Goal: Use online tool/utility: Utilize a website feature to perform a specific function

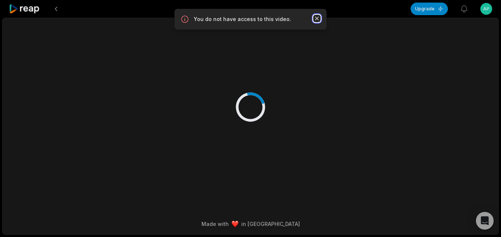
click at [318, 18] on icon "button" at bounding box center [316, 18] width 7 height 7
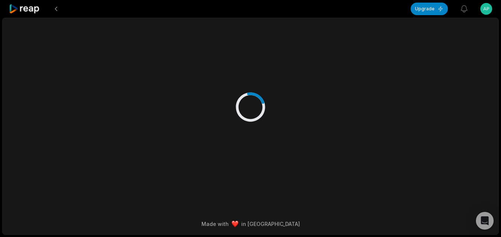
click at [31, 11] on icon at bounding box center [24, 9] width 31 height 10
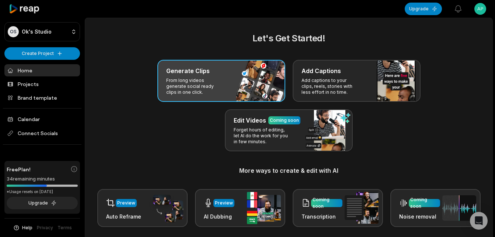
click at [205, 80] on p "From long videos generate social ready clips in one click." at bounding box center [194, 86] width 57 height 18
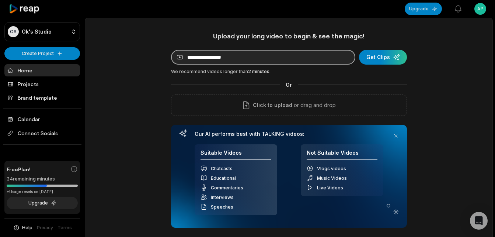
click at [241, 57] on input at bounding box center [263, 57] width 184 height 15
paste input "**********"
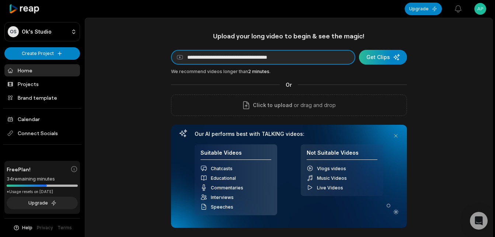
type input "**********"
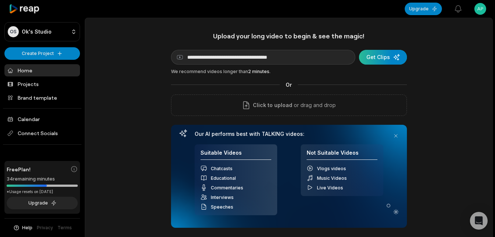
click at [383, 57] on div "submit" at bounding box center [383, 57] width 48 height 15
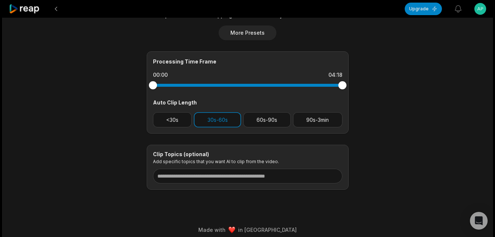
scroll to position [295, 0]
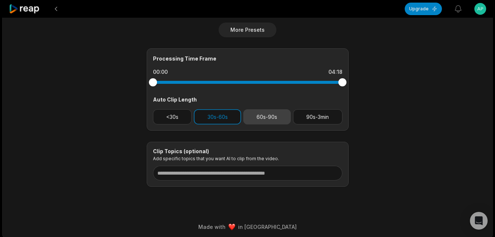
click at [265, 119] on button "60s-90s" at bounding box center [267, 116] width 48 height 15
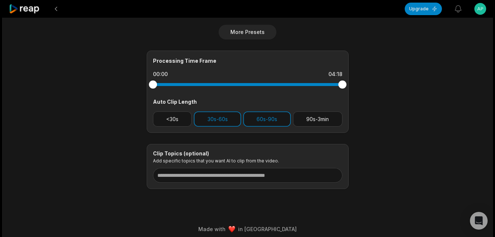
scroll to position [298, 0]
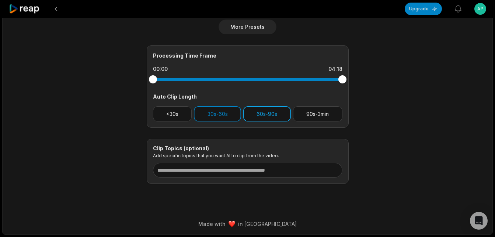
click at [268, 115] on button "60s-90s" at bounding box center [267, 113] width 48 height 15
click at [273, 114] on button "60s-90s" at bounding box center [267, 113] width 48 height 15
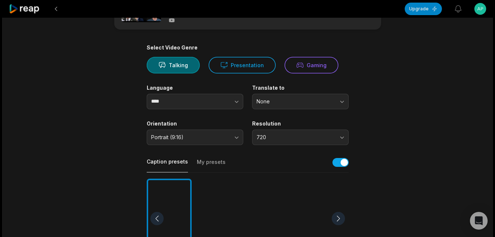
scroll to position [0, 0]
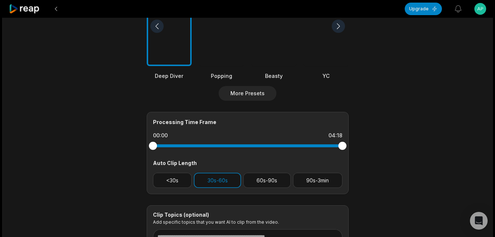
scroll to position [258, 0]
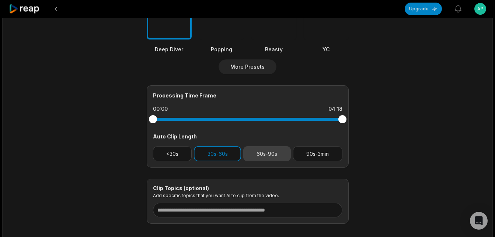
click at [273, 151] on button "60s-90s" at bounding box center [267, 153] width 48 height 15
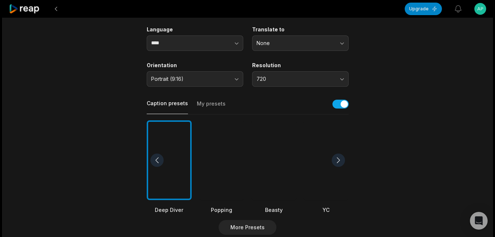
scroll to position [74, 0]
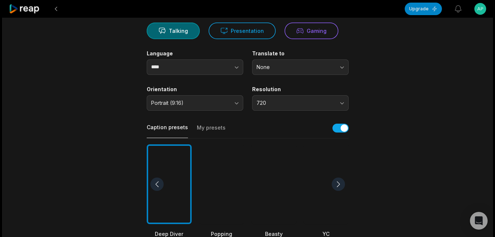
click at [173, 206] on div at bounding box center [169, 184] width 45 height 80
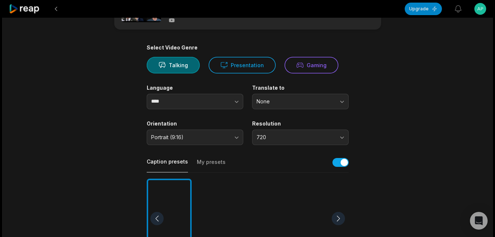
scroll to position [0, 0]
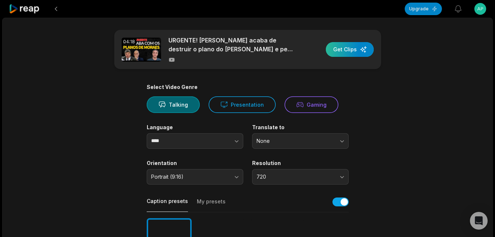
click at [344, 46] on div "button" at bounding box center [350, 49] width 48 height 15
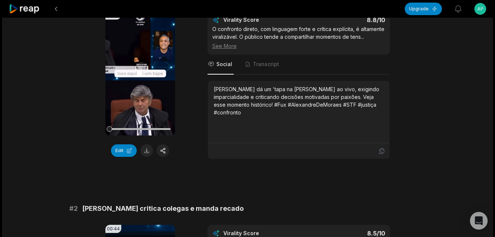
scroll to position [74, 0]
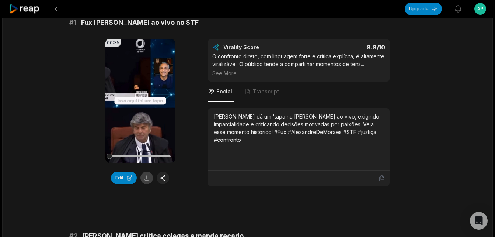
click at [147, 178] on button at bounding box center [146, 177] width 13 height 13
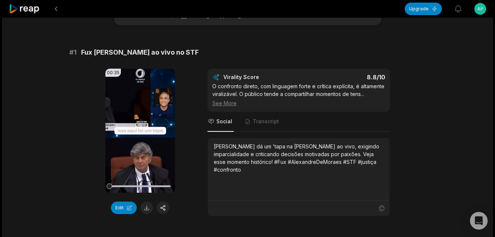
scroll to position [0, 0]
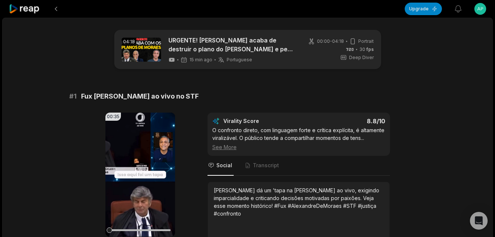
drag, startPoint x: 79, startPoint y: 94, endPoint x: 202, endPoint y: 98, distance: 122.8
click at [202, 98] on div "# 1 Fux [PERSON_NAME] ao vivo no STF" at bounding box center [247, 96] width 357 height 10
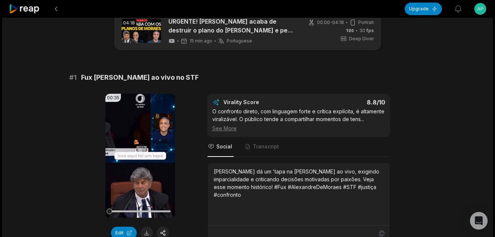
scroll to position [37, 0]
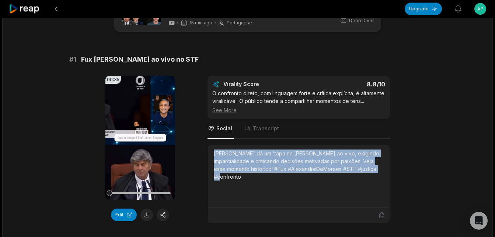
drag, startPoint x: 213, startPoint y: 154, endPoint x: 370, endPoint y: 174, distance: 158.0
click at [370, 174] on div "[PERSON_NAME] dá um 'tapa na [PERSON_NAME] ao vivo, exigindo imparcialidade e c…" at bounding box center [299, 176] width 182 height 62
copy div "[PERSON_NAME] dá um 'tapa na [PERSON_NAME] ao vivo, exigindo imparcialidade e c…"
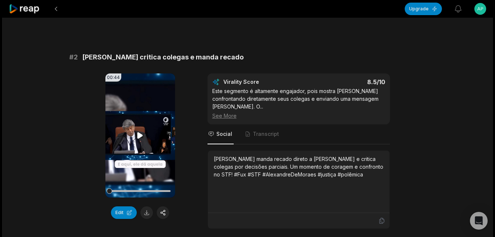
scroll to position [258, 0]
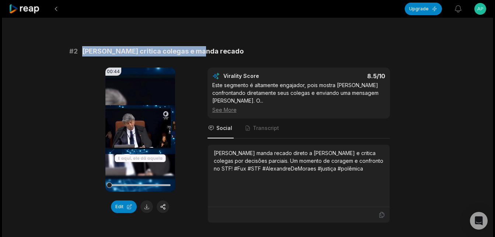
drag, startPoint x: 83, startPoint y: 50, endPoint x: 202, endPoint y: 51, distance: 119.1
click at [202, 51] on div "# 2 Fux critica colegas e manda recado" at bounding box center [247, 51] width 357 height 10
copy span "[PERSON_NAME] critica colegas e manda recado"
click at [147, 207] on button at bounding box center [146, 206] width 13 height 13
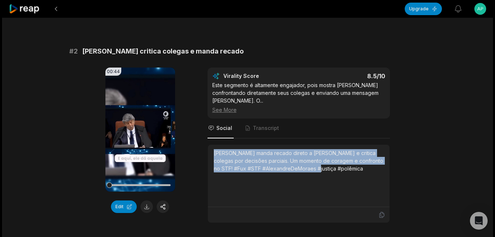
drag, startPoint x: 214, startPoint y: 151, endPoint x: 324, endPoint y: 177, distance: 113.3
click at [324, 177] on div "[PERSON_NAME] manda recado direto a [PERSON_NAME] e critica colegas por decisõe…" at bounding box center [299, 175] width 170 height 53
copy div "[PERSON_NAME] manda recado direto a [PERSON_NAME] e critica colegas por decisõe…"
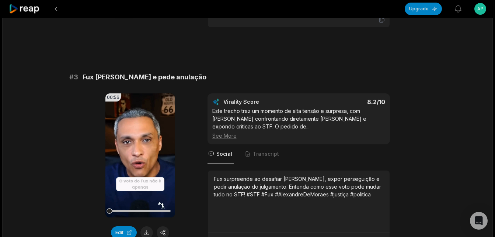
scroll to position [479, 0]
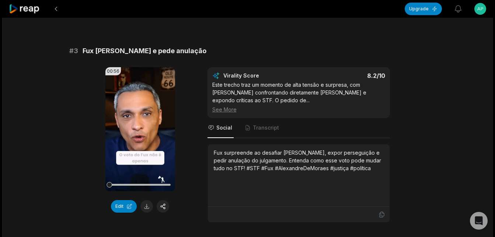
drag, startPoint x: 84, startPoint y: 50, endPoint x: 207, endPoint y: 52, distance: 123.5
click at [207, 52] on div "# 3 [PERSON_NAME] e pede anulação" at bounding box center [247, 51] width 357 height 10
copy span "Fux [PERSON_NAME] e pede anulação"
click at [149, 202] on button at bounding box center [146, 206] width 13 height 13
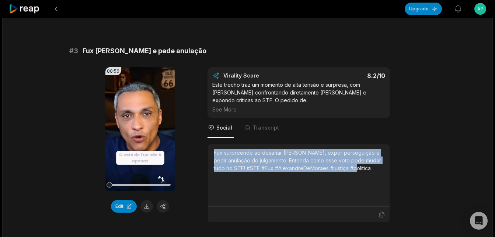
drag, startPoint x: 214, startPoint y: 154, endPoint x: 364, endPoint y: 171, distance: 150.7
click at [364, 171] on div "Fux surpreende ao desafiar [PERSON_NAME], expor perseguição e pedir anulação do…" at bounding box center [299, 160] width 170 height 23
copy div "Fux surpreende ao desafiar [PERSON_NAME], expor perseguição e pedir anulação do…"
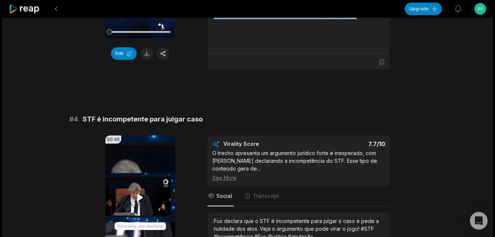
scroll to position [651, 0]
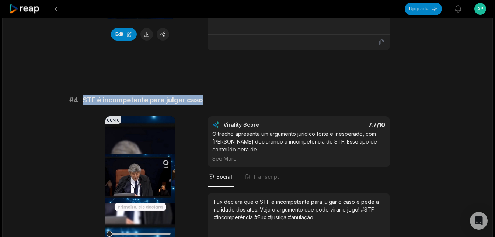
drag, startPoint x: 84, startPoint y: 98, endPoint x: 203, endPoint y: 98, distance: 119.8
click at [203, 98] on div "# 4 STF é incompetente para julgar caso" at bounding box center [247, 100] width 357 height 10
copy span "STF é incompetente para julgar caso"
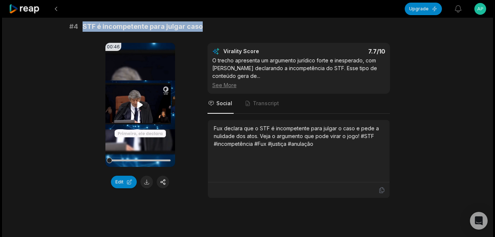
scroll to position [725, 0]
click at [149, 180] on button at bounding box center [146, 181] width 13 height 13
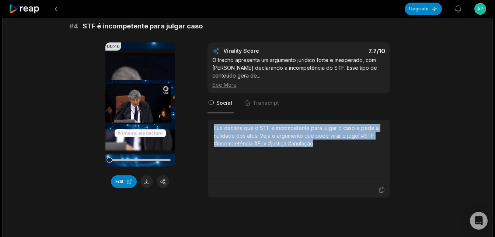
drag, startPoint x: 213, startPoint y: 126, endPoint x: 320, endPoint y: 145, distance: 108.1
click at [320, 145] on div "Fux declara que o STF é incompetente para julgar o caso e pede a nulidade dos a…" at bounding box center [299, 135] width 170 height 23
copy div "Fux declara que o STF é incompetente para julgar o caso e pede a nulidade dos a…"
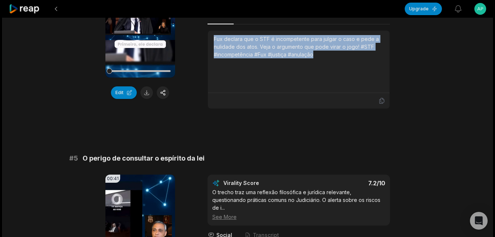
scroll to position [872, 0]
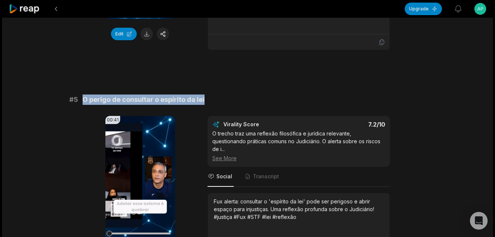
drag, startPoint x: 83, startPoint y: 102, endPoint x: 204, endPoint y: 101, distance: 121.6
click at [204, 101] on div "# 5 O perigo de consultar o espírito da lei" at bounding box center [247, 99] width 357 height 10
copy span "O perigo de consultar o espírito da lei"
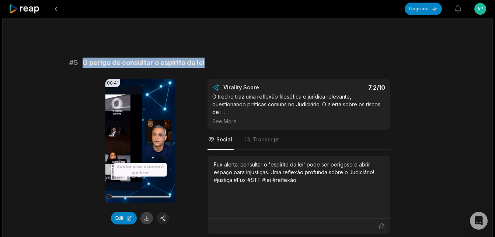
click at [147, 217] on button at bounding box center [146, 218] width 13 height 13
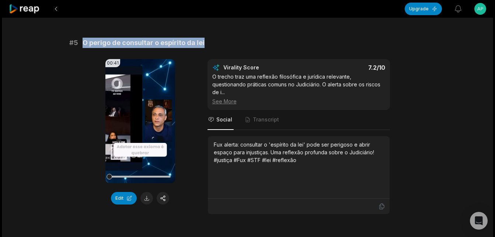
scroll to position [946, 0]
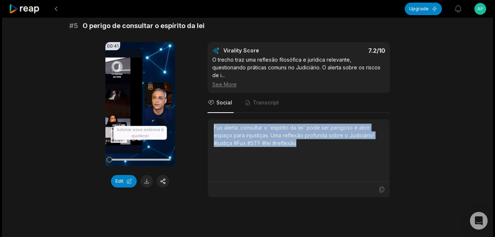
drag, startPoint x: 213, startPoint y: 119, endPoint x: 301, endPoint y: 137, distance: 89.7
click at [301, 137] on div "Fux alerta: consultar o 'espírito da lei' pode ser perigoso e abrir espaço para…" at bounding box center [299, 134] width 170 height 23
copy div "Fux alerta: consultar o 'espírito da lei' pode ser perigoso e abrir espaço para…"
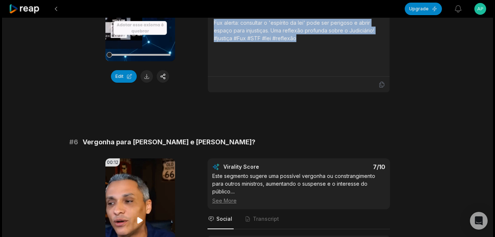
scroll to position [1093, 0]
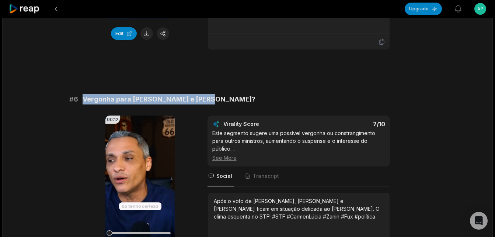
drag, startPoint x: 83, startPoint y: 91, endPoint x: 205, endPoint y: 92, distance: 121.6
click at [205, 94] on span "Vergonha para [PERSON_NAME] e [PERSON_NAME]?" at bounding box center [169, 99] width 173 height 10
copy span "Vergonha para [PERSON_NAME] e [PERSON_NAME]?"
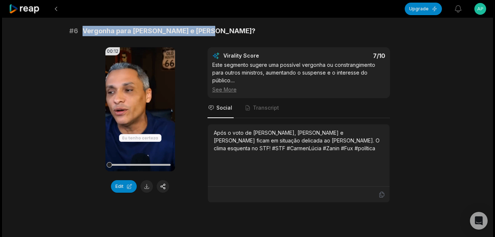
scroll to position [1167, 0]
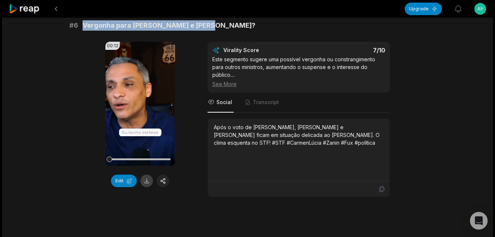
click at [146, 174] on button at bounding box center [146, 180] width 13 height 13
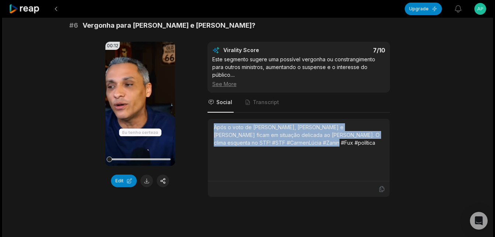
drag, startPoint x: 215, startPoint y: 121, endPoint x: 317, endPoint y: 142, distance: 104.2
click at [317, 142] on div "Após o voto de [PERSON_NAME], [PERSON_NAME] e [PERSON_NAME] ficam em situação d…" at bounding box center [299, 150] width 182 height 62
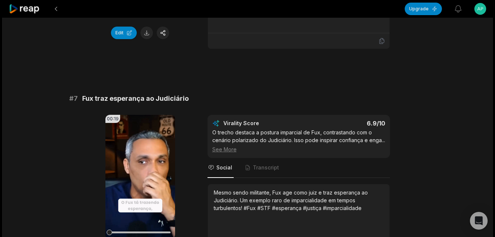
scroll to position [1314, 0]
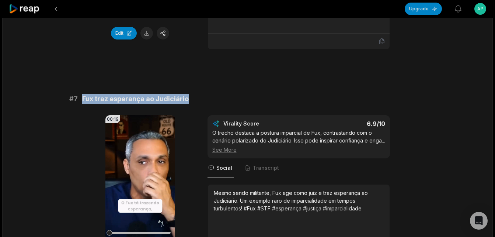
drag, startPoint x: 83, startPoint y: 90, endPoint x: 188, endPoint y: 89, distance: 104.7
click at [188, 94] on div "# 7 Fux traz esperança ao Judiciário" at bounding box center [247, 99] width 357 height 10
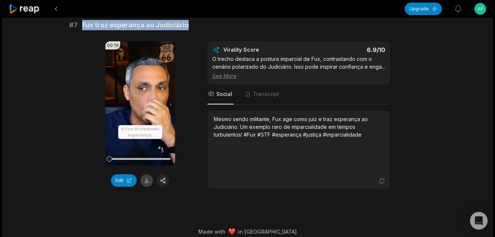
click at [146, 174] on button at bounding box center [146, 180] width 13 height 13
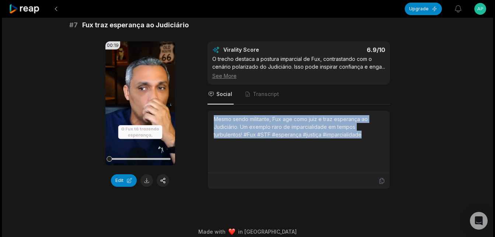
drag, startPoint x: 214, startPoint y: 111, endPoint x: 370, endPoint y: 141, distance: 158.8
click at [370, 141] on div "Mesmo sendo militante, Fux age como juiz e traz esperança ao Judiciário. Um exe…" at bounding box center [299, 141] width 170 height 53
click at [33, 12] on icon at bounding box center [24, 9] width 31 height 10
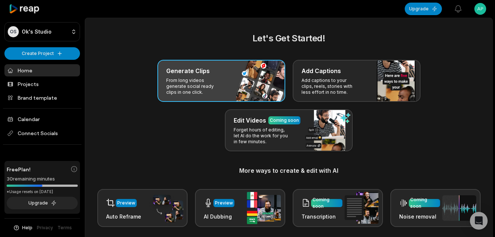
click at [199, 75] on h3 "Generate Clips" at bounding box center [187, 70] width 43 height 9
